Goal: Entertainment & Leisure: Consume media (video, audio)

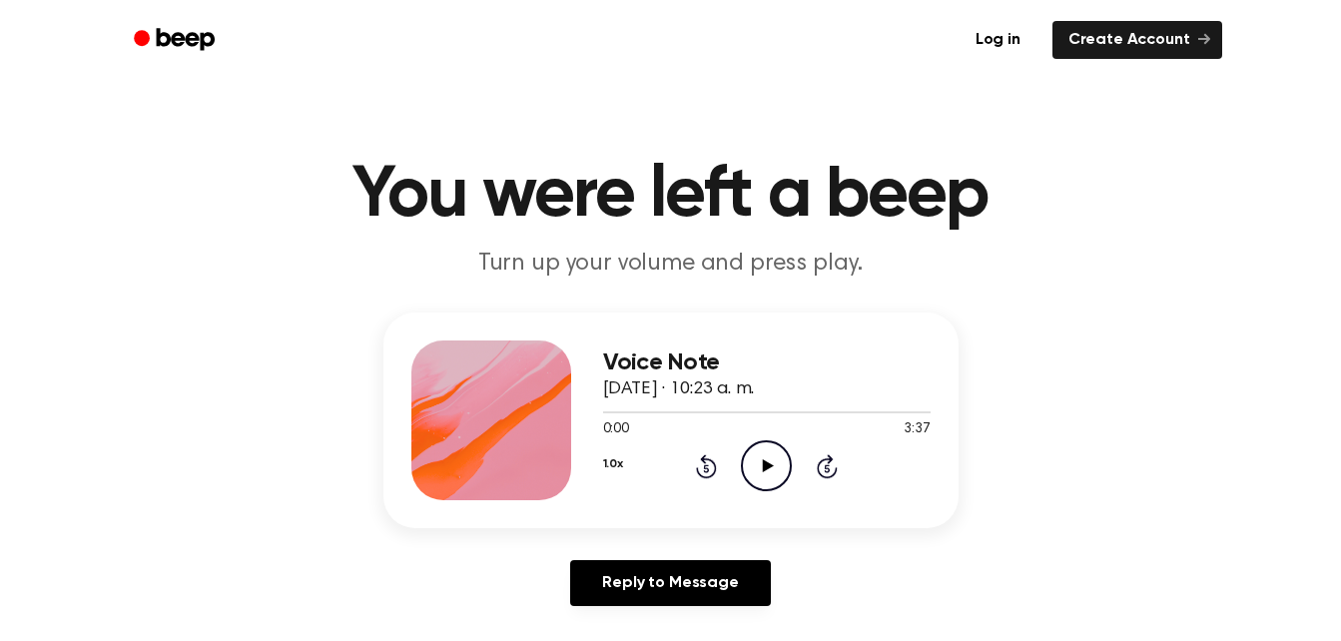
click at [752, 471] on icon "Play Audio" at bounding box center [766, 465] width 51 height 51
click at [752, 471] on icon "Pause Audio" at bounding box center [766, 465] width 51 height 51
click at [695, 470] on icon "Rewind 5 seconds" at bounding box center [706, 466] width 22 height 26
click at [751, 477] on icon "Play Audio" at bounding box center [766, 465] width 51 height 51
click at [751, 477] on icon "Pause Audio" at bounding box center [766, 465] width 51 height 51
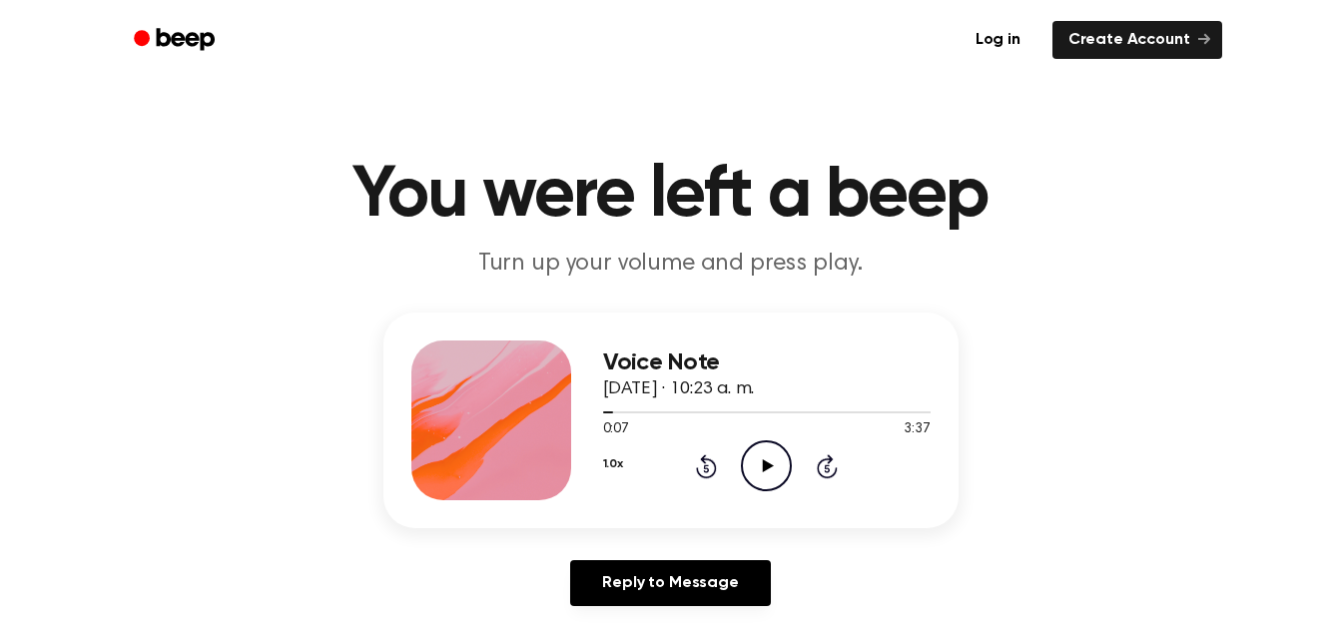
click at [709, 475] on icon at bounding box center [706, 466] width 21 height 24
click at [768, 471] on icon "Play Audio" at bounding box center [766, 465] width 51 height 51
click at [768, 471] on icon at bounding box center [766, 465] width 9 height 13
click at [768, 471] on icon "Play Audio" at bounding box center [766, 465] width 51 height 51
click at [768, 471] on icon at bounding box center [766, 465] width 9 height 13
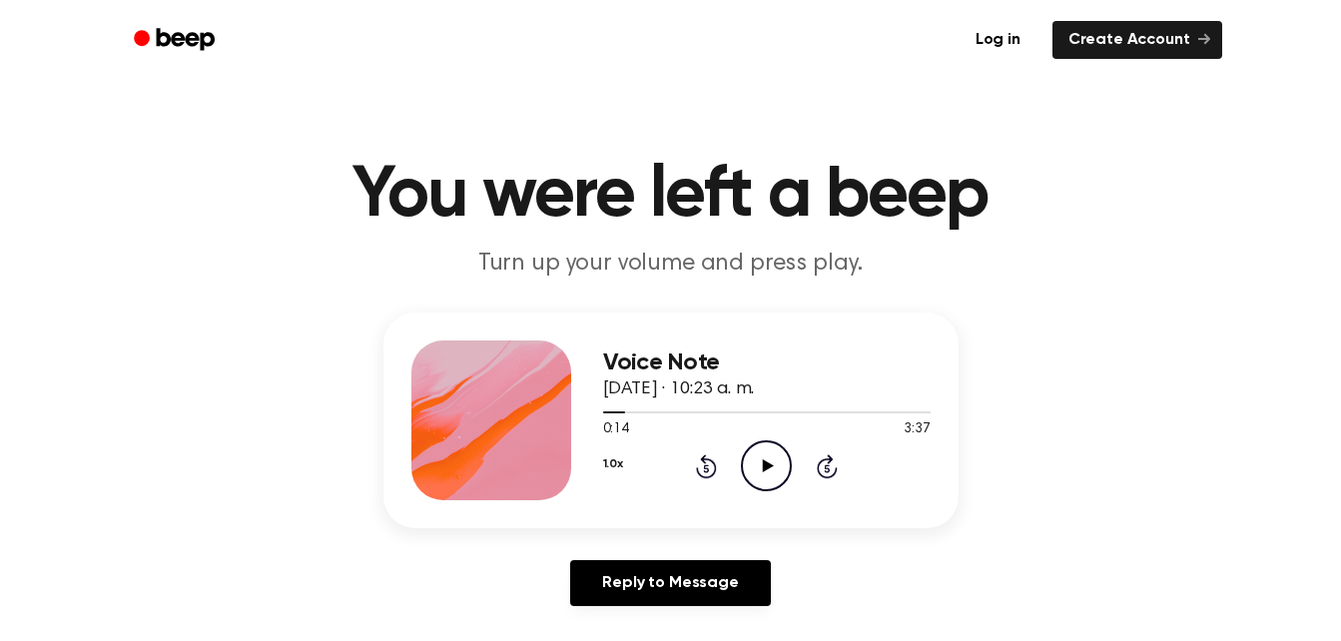
click at [768, 471] on icon "Play Audio" at bounding box center [766, 465] width 51 height 51
click at [768, 471] on icon at bounding box center [766, 465] width 9 height 13
click at [713, 464] on icon at bounding box center [706, 466] width 21 height 24
click at [763, 460] on icon at bounding box center [768, 465] width 11 height 13
click at [708, 473] on icon "Rewind 5 seconds" at bounding box center [706, 466] width 22 height 26
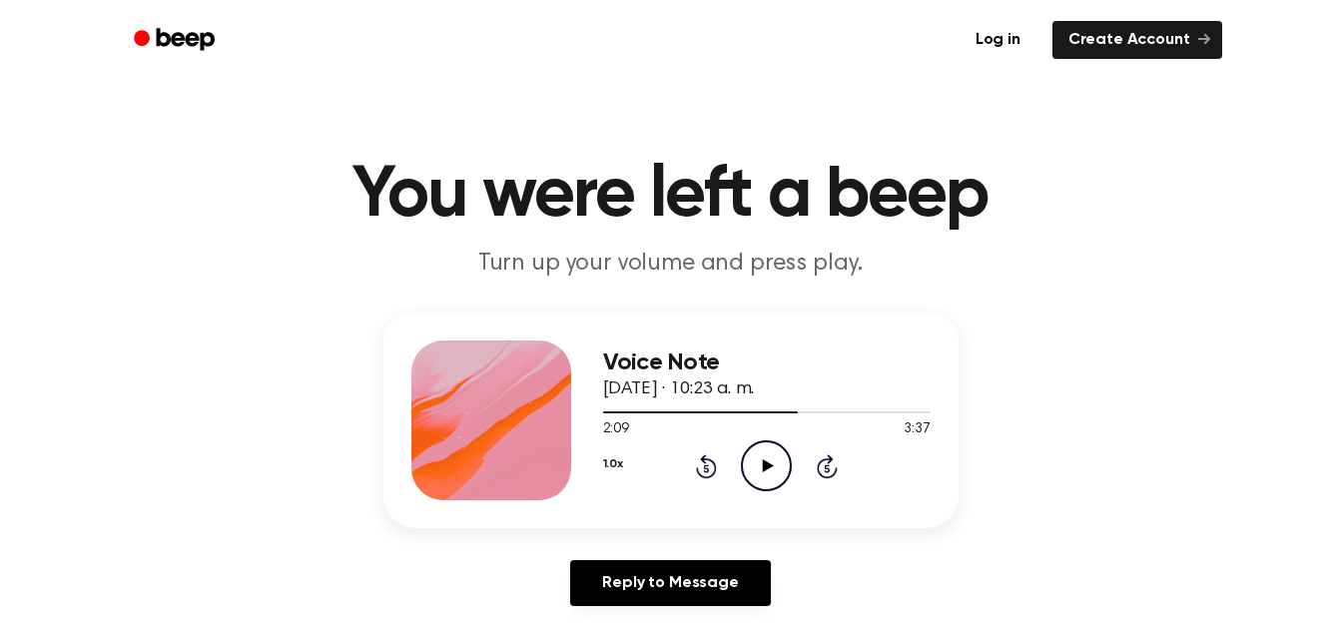
click at [768, 472] on icon "Play Audio" at bounding box center [766, 465] width 51 height 51
click at [701, 472] on icon "Rewind 5 seconds" at bounding box center [706, 466] width 22 height 26
click at [777, 471] on icon "Pause Audio" at bounding box center [766, 465] width 51 height 51
click at [777, 471] on icon "Play Audio" at bounding box center [766, 465] width 51 height 51
